Goal: Task Accomplishment & Management: Manage account settings

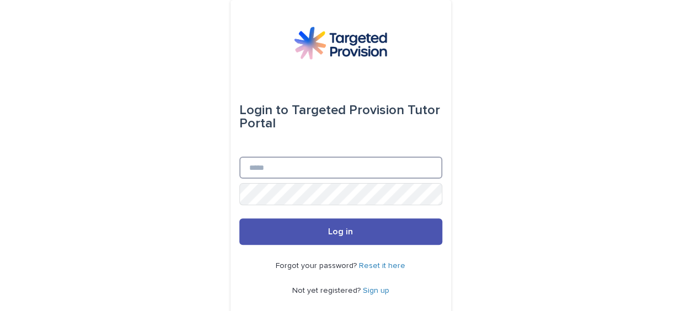
click at [240, 165] on input "Email" at bounding box center [340, 168] width 203 height 22
paste input "**********"
type input "**********"
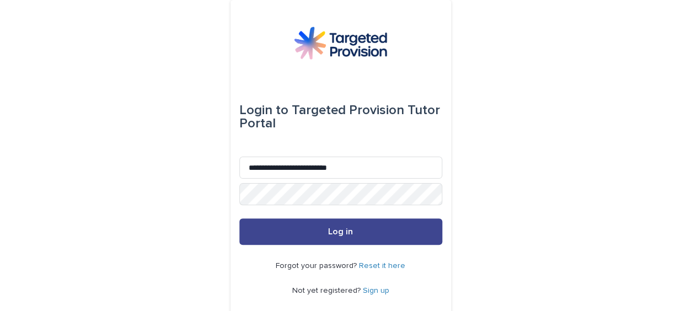
click at [354, 228] on button "Log in" at bounding box center [340, 231] width 203 height 26
click at [276, 226] on button "Log in" at bounding box center [340, 231] width 203 height 26
click at [340, 230] on span "Log in" at bounding box center [340, 231] width 25 height 9
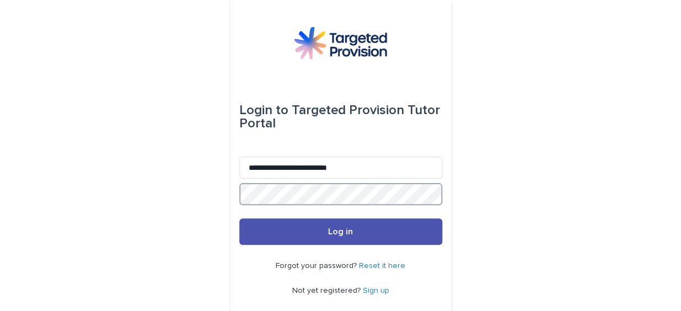
click at [239, 218] on button "Log in" at bounding box center [340, 231] width 203 height 26
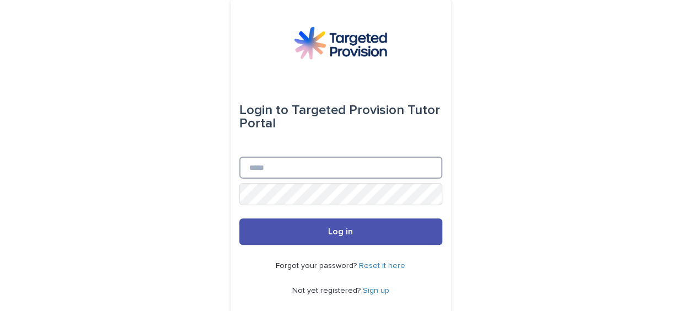
click at [239, 165] on input "Email" at bounding box center [340, 168] width 203 height 22
paste input "**********"
type input "**********"
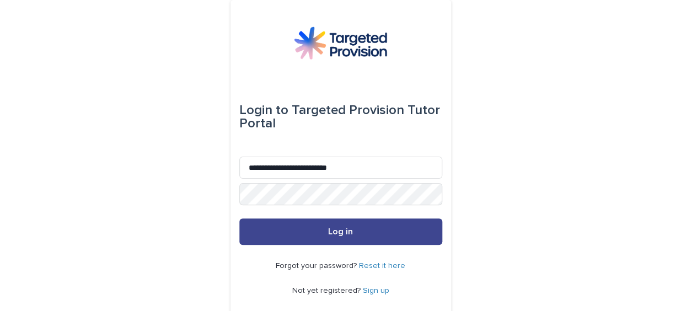
click at [314, 227] on button "Log in" at bounding box center [340, 231] width 203 height 26
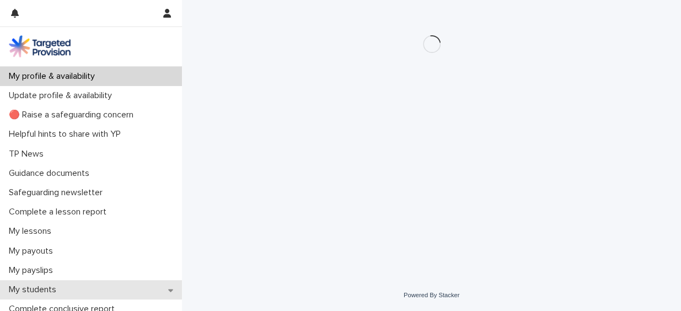
click at [168, 288] on icon at bounding box center [170, 290] width 5 height 8
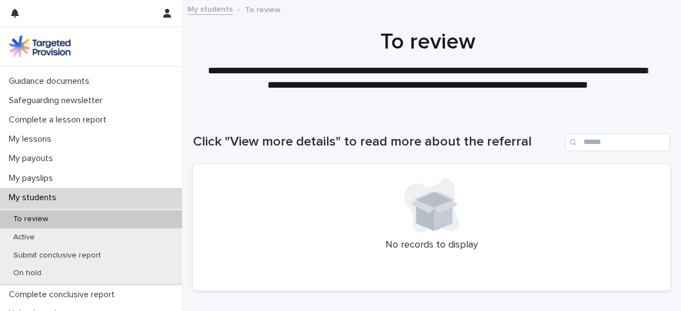
scroll to position [104, 0]
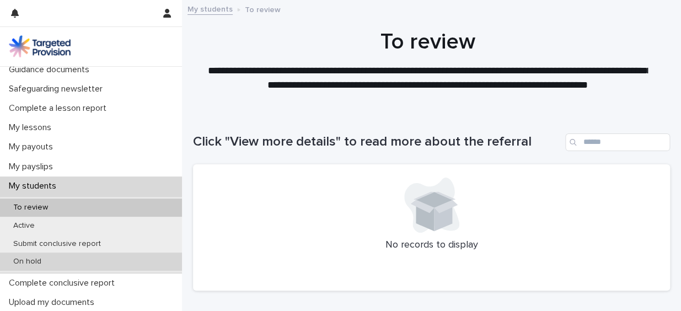
click at [148, 261] on div "On hold" at bounding box center [91, 262] width 182 height 18
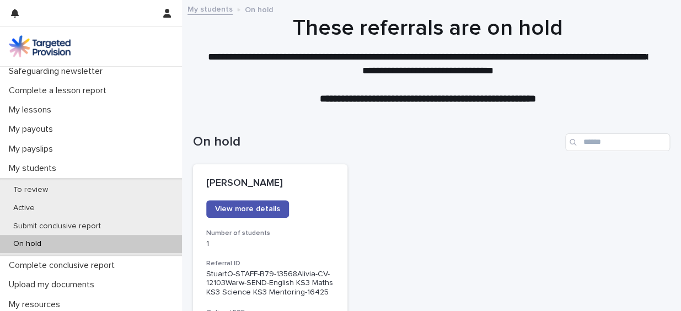
scroll to position [136, 0]
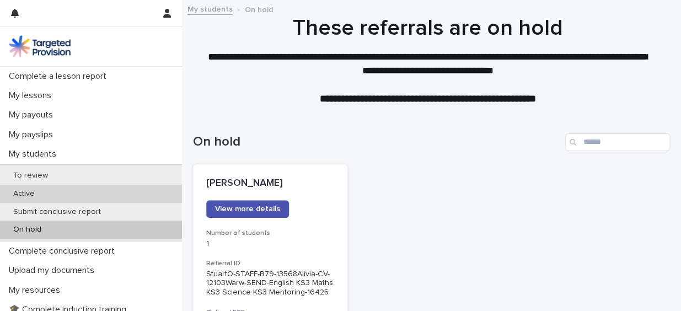
click at [124, 193] on div "Active" at bounding box center [91, 194] width 182 height 18
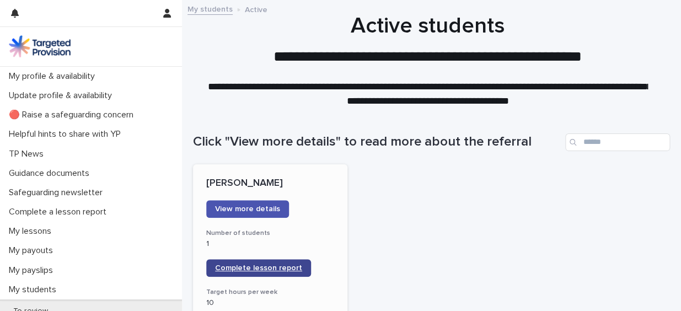
click at [263, 270] on span "Complete lesson report" at bounding box center [258, 268] width 87 height 8
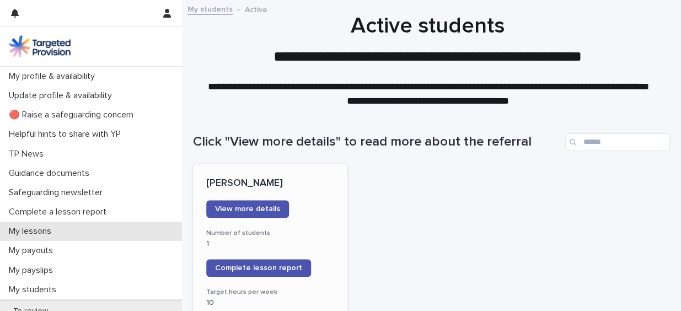
click at [32, 228] on p "My lessons" at bounding box center [32, 231] width 56 height 10
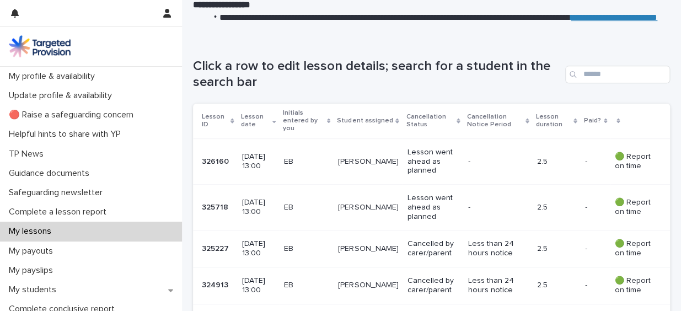
scroll to position [22, 0]
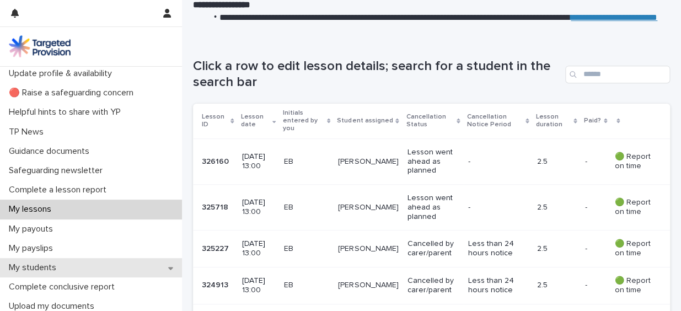
click at [168, 265] on icon at bounding box center [170, 268] width 5 height 8
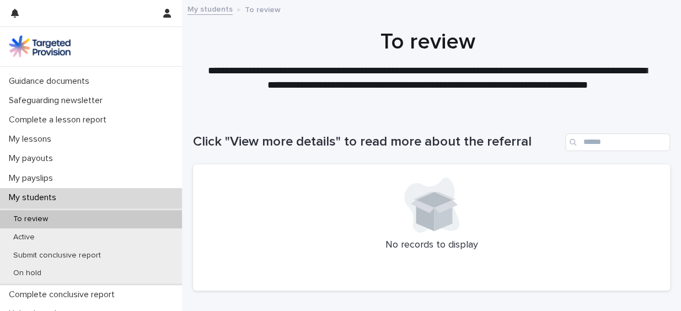
scroll to position [109, 0]
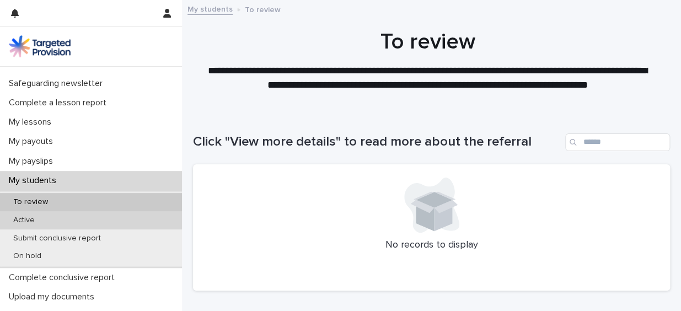
click at [126, 215] on div "Active" at bounding box center [91, 220] width 182 height 18
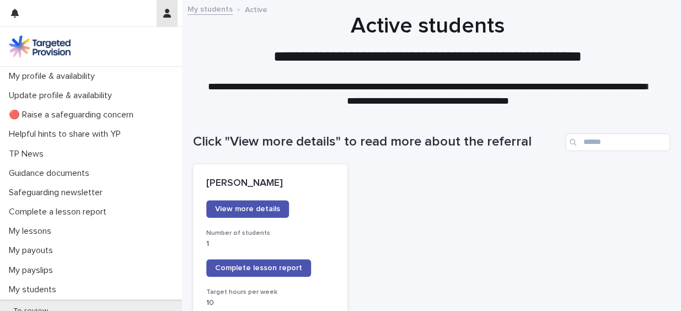
click at [165, 13] on icon "button" at bounding box center [167, 13] width 8 height 9
click at [114, 45] on p "Log Out" at bounding box center [134, 46] width 69 height 19
